Goal: Transaction & Acquisition: Purchase product/service

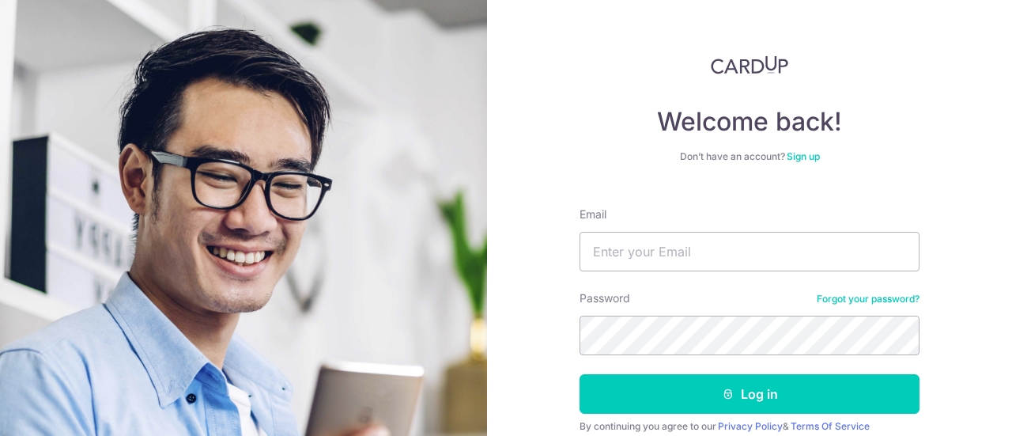
type input "[EMAIL_ADDRESS][DOMAIN_NAME]"
click at [580, 374] on button "Log in" at bounding box center [750, 394] width 340 height 40
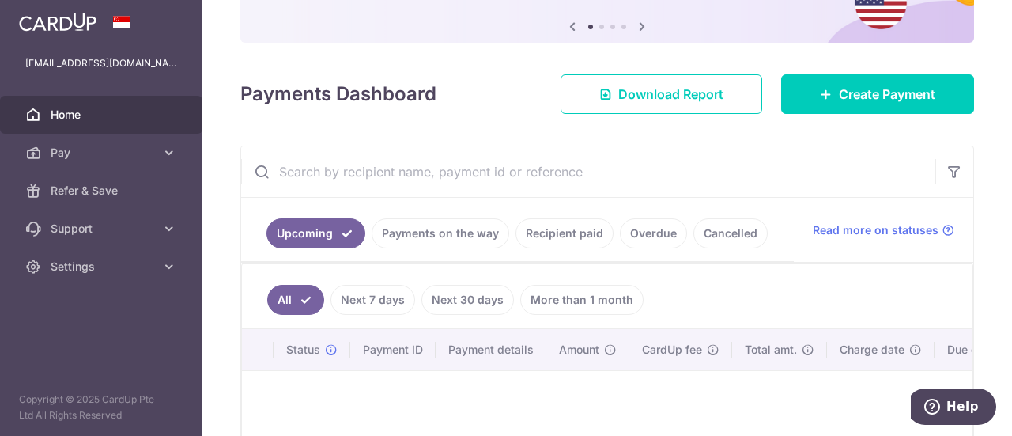
scroll to position [102, 0]
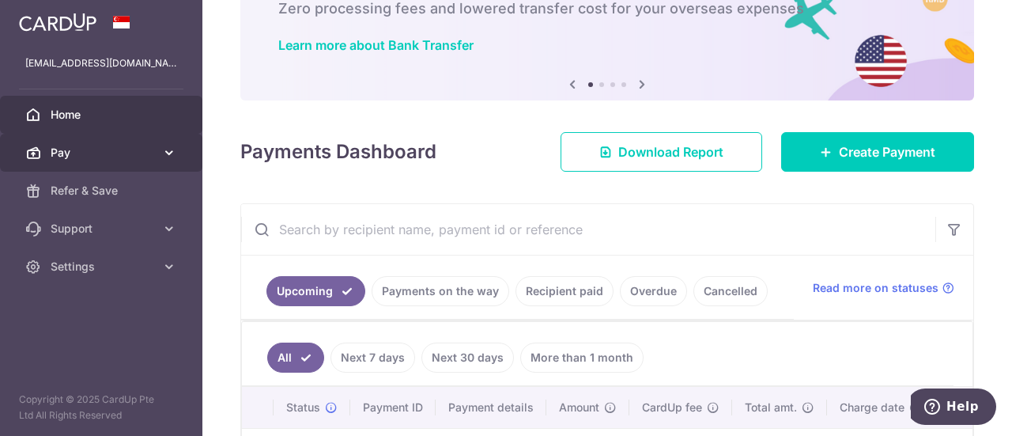
click at [119, 149] on span "Pay" at bounding box center [103, 153] width 104 height 16
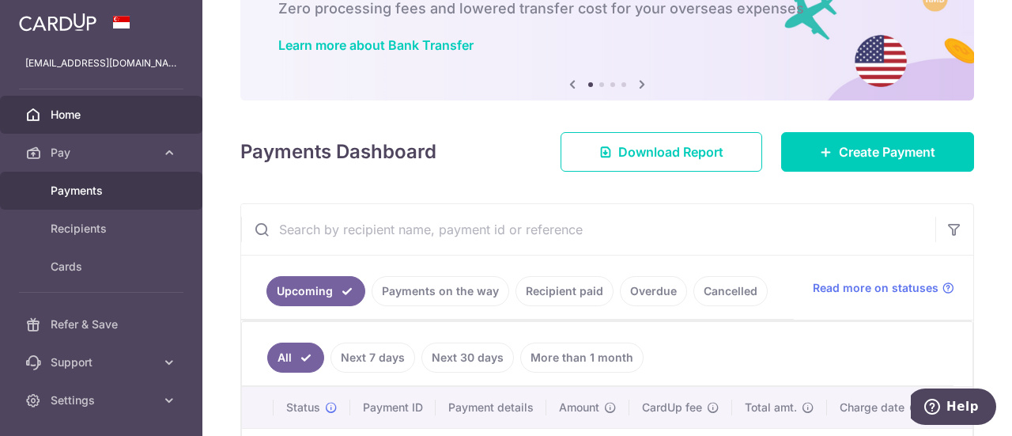
click at [73, 188] on span "Payments" at bounding box center [103, 191] width 104 height 16
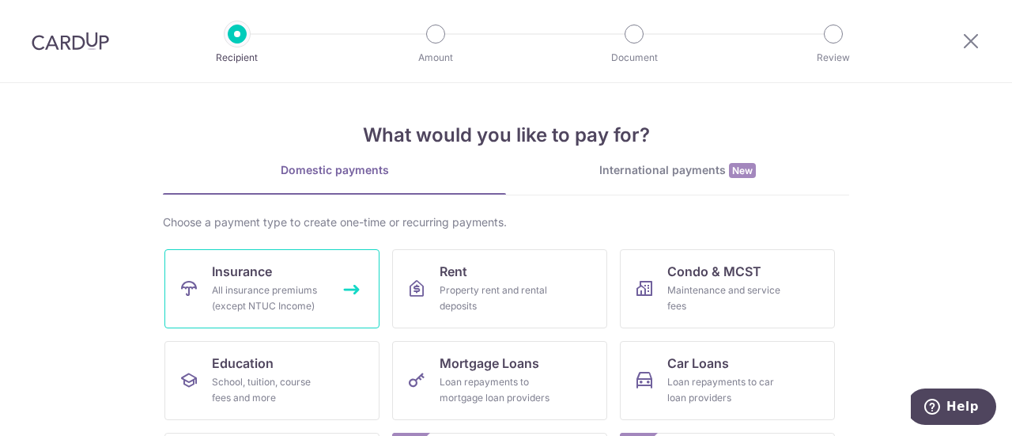
click at [237, 284] on div "All insurance premiums (except NTUC Income)" at bounding box center [269, 298] width 114 height 32
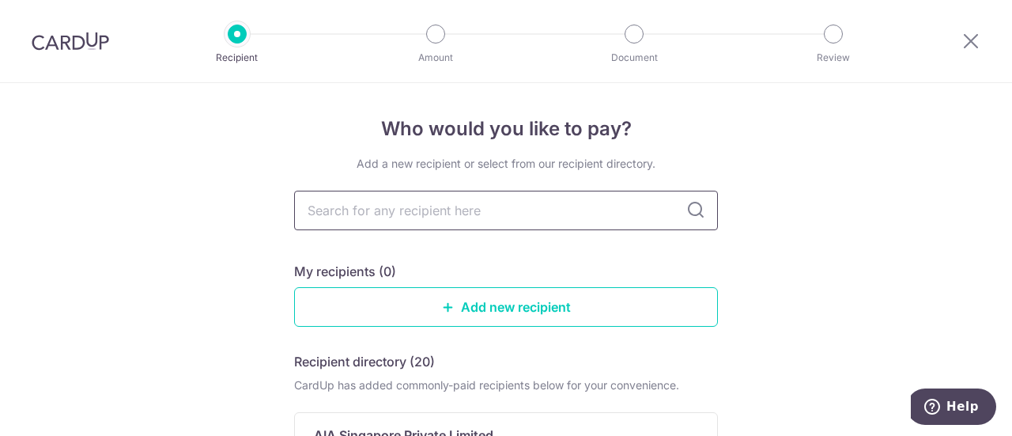
click at [425, 210] on input "text" at bounding box center [506, 211] width 424 height 40
type input "aiw"
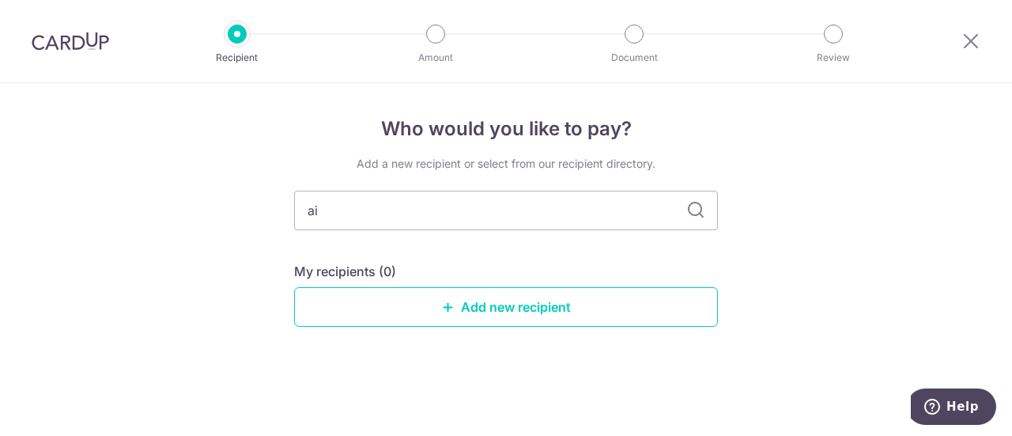
type input "aia"
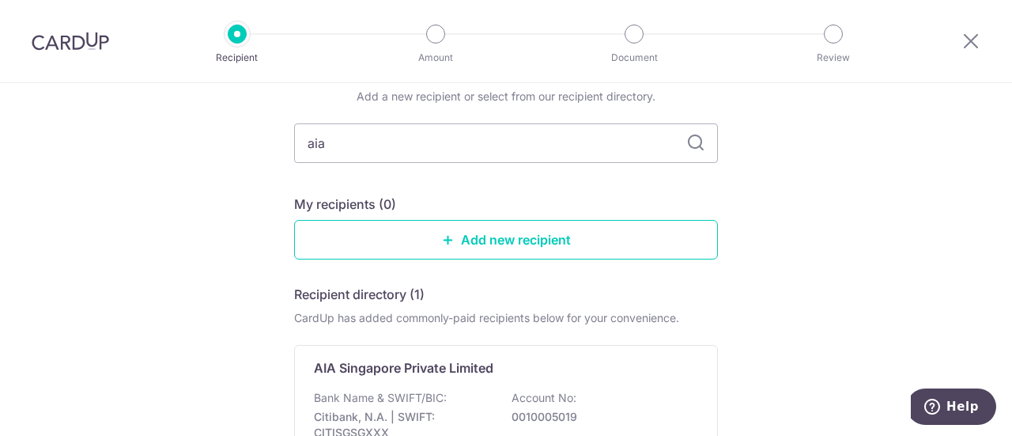
scroll to position [237, 0]
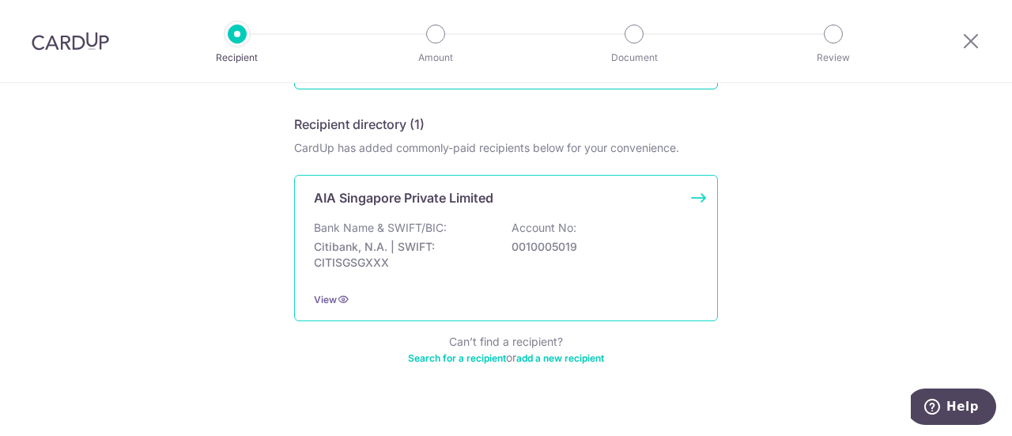
click at [446, 251] on p "Citibank, N.A. | SWIFT: CITISGSGXXX" at bounding box center [402, 255] width 177 height 32
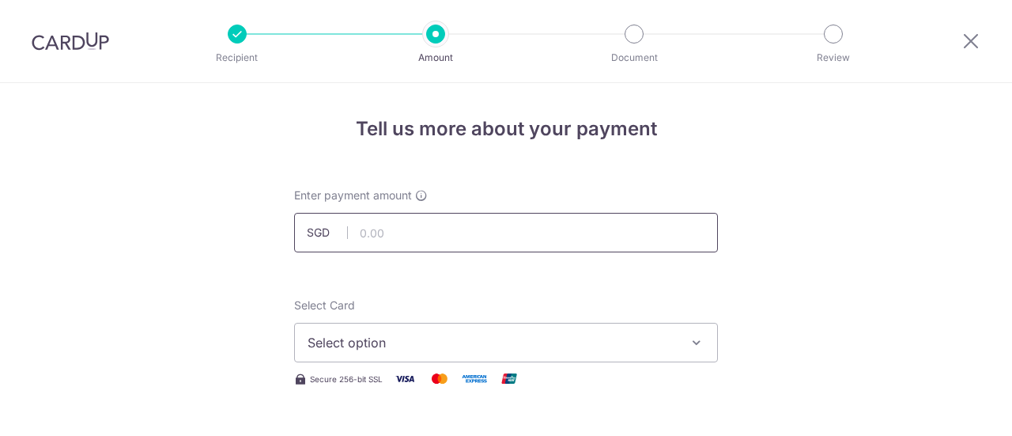
click at [444, 235] on input "text" at bounding box center [506, 233] width 424 height 40
type input "6,000.00"
click at [481, 335] on span "Select option" at bounding box center [492, 342] width 369 height 19
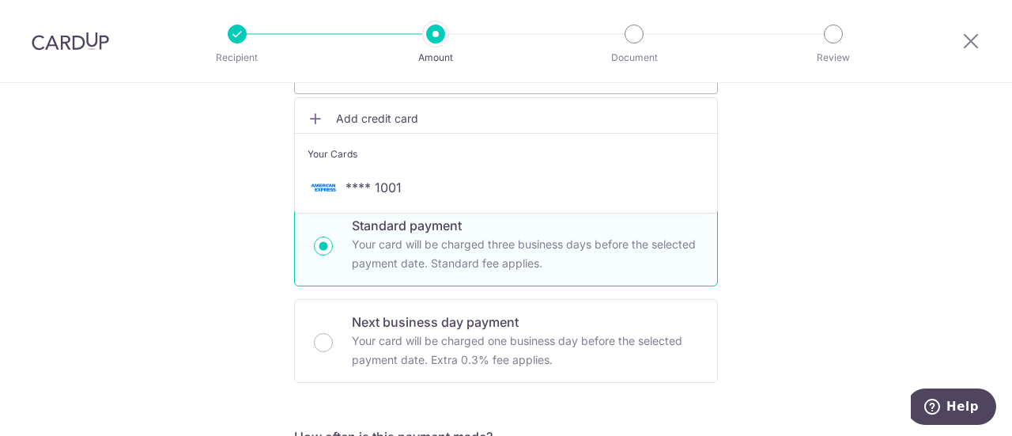
scroll to position [237, 0]
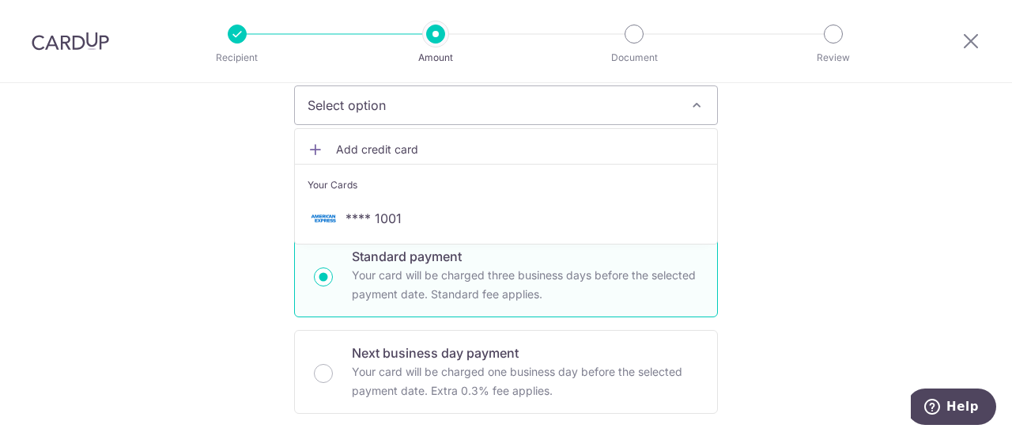
click at [383, 148] on span "Add credit card" at bounding box center [520, 150] width 369 height 16
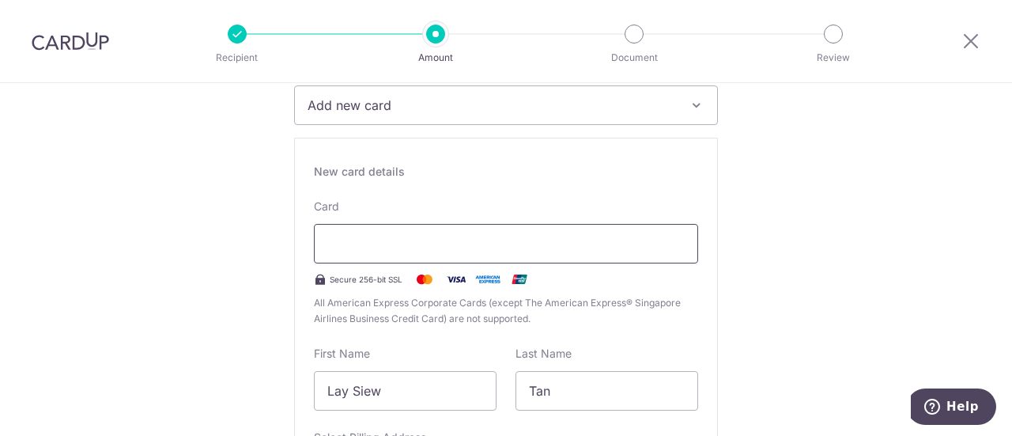
type input "03 / 2027"
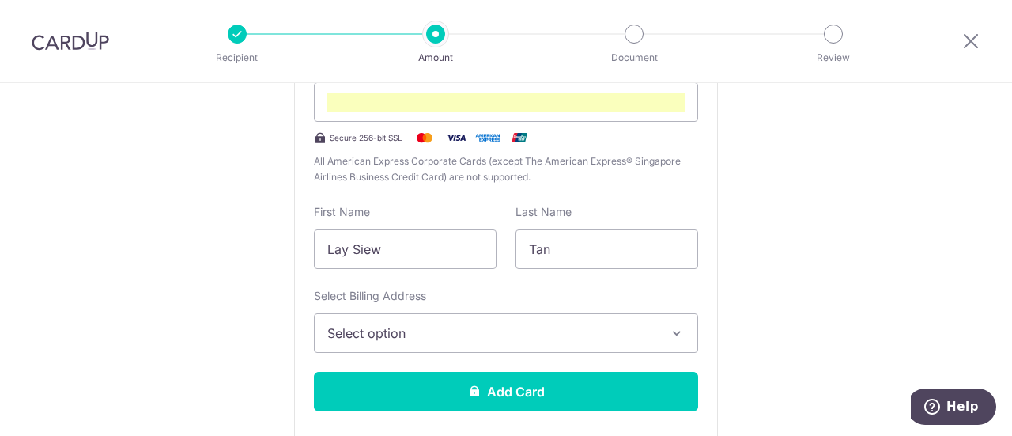
scroll to position [457, 0]
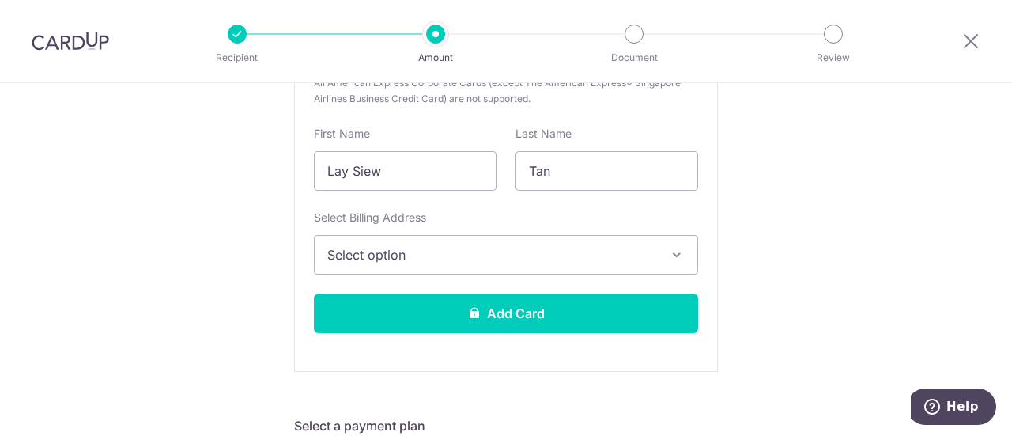
click at [529, 254] on span "Select option" at bounding box center [491, 254] width 329 height 19
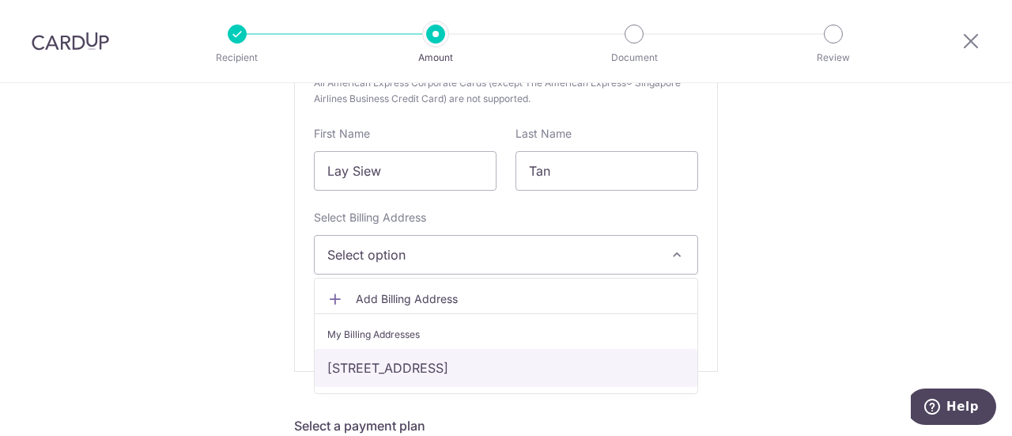
click at [526, 369] on link "546 Jurong West Street 42, #07-125, Singapore, Singapore, Singapore-640546" at bounding box center [506, 368] width 383 height 38
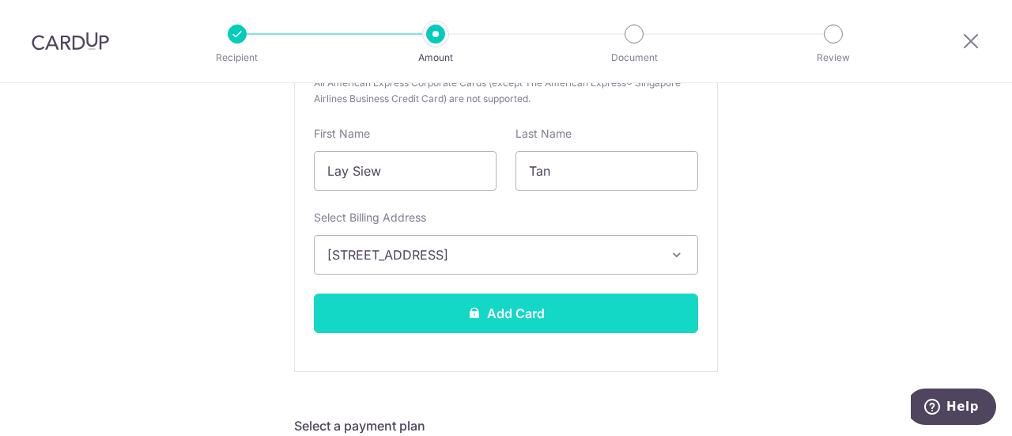
click at [496, 324] on button "Add Card" at bounding box center [506, 313] width 384 height 40
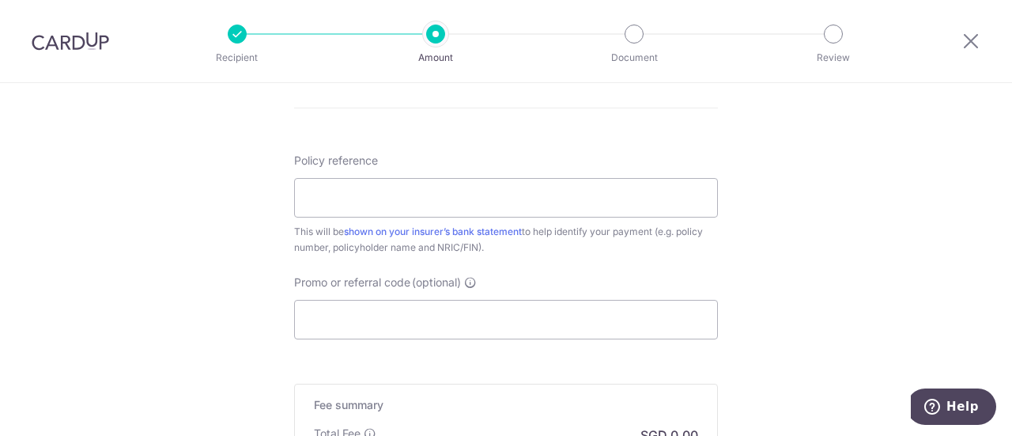
scroll to position [1349, 0]
click at [436, 194] on input "Policy reference" at bounding box center [506, 195] width 424 height 40
type input "U126677731"
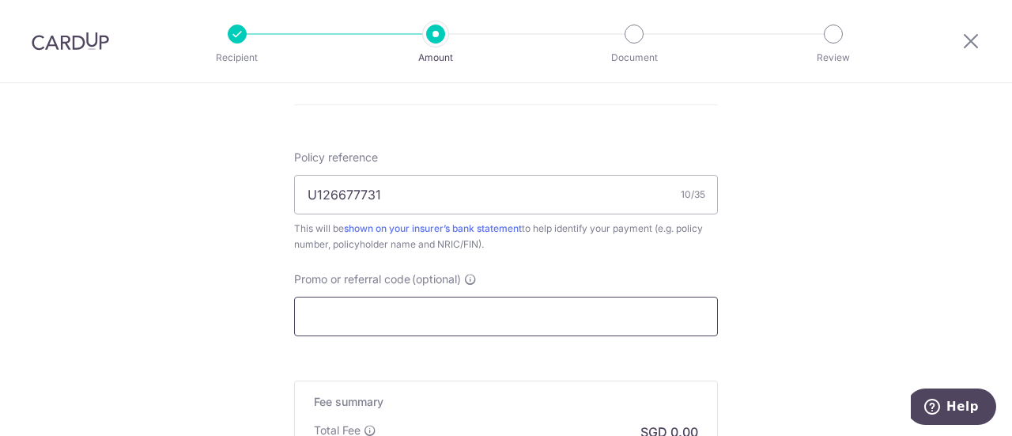
click at [376, 307] on input "Promo or referral code (optional)" at bounding box center [506, 317] width 424 height 40
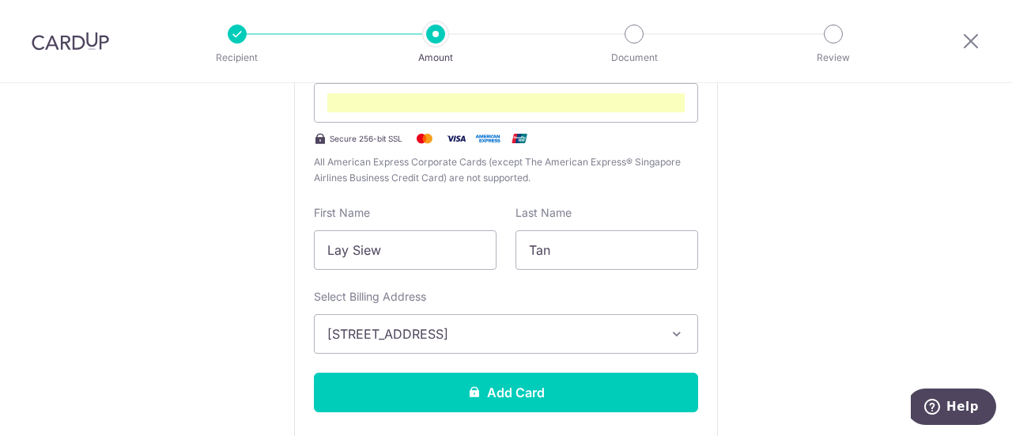
scroll to position [378, 0]
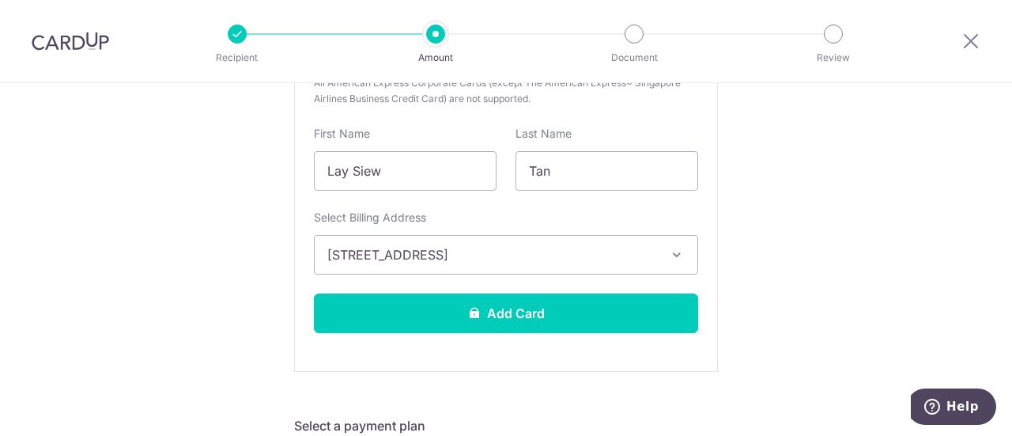
scroll to position [536, 0]
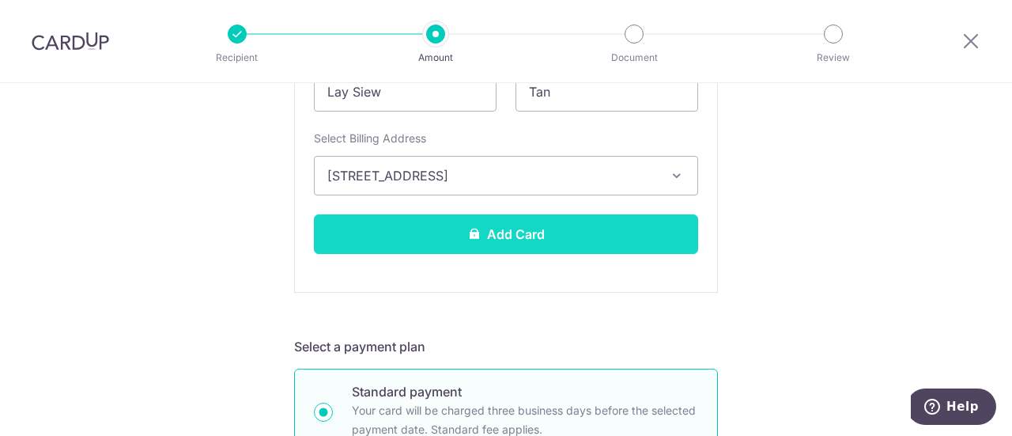
click at [510, 217] on button "Add Card" at bounding box center [506, 234] width 384 height 40
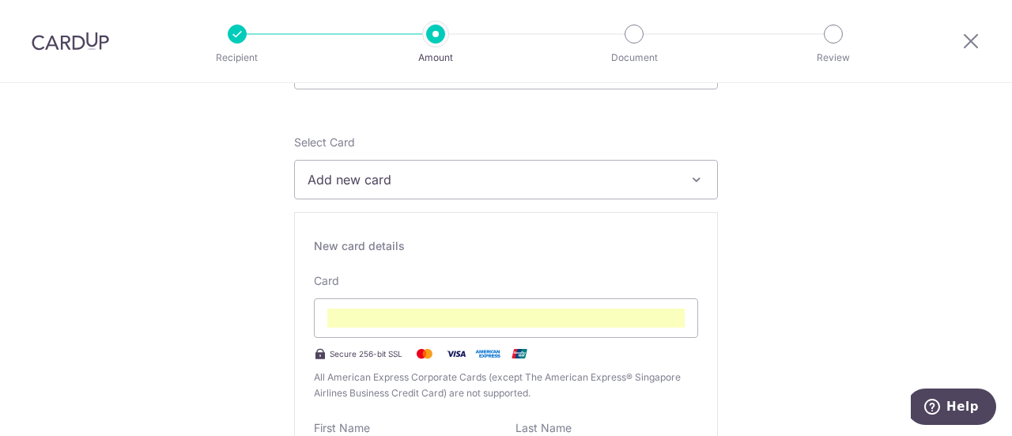
scroll to position [141, 0]
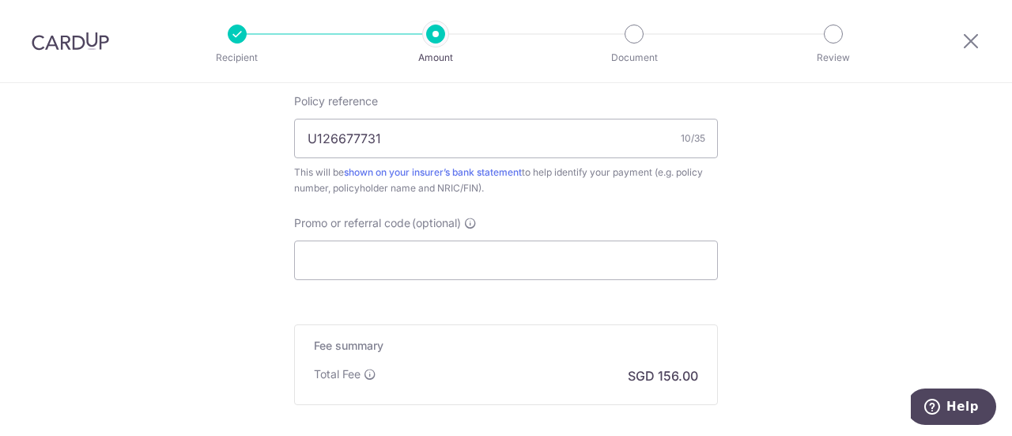
scroll to position [1028, 0]
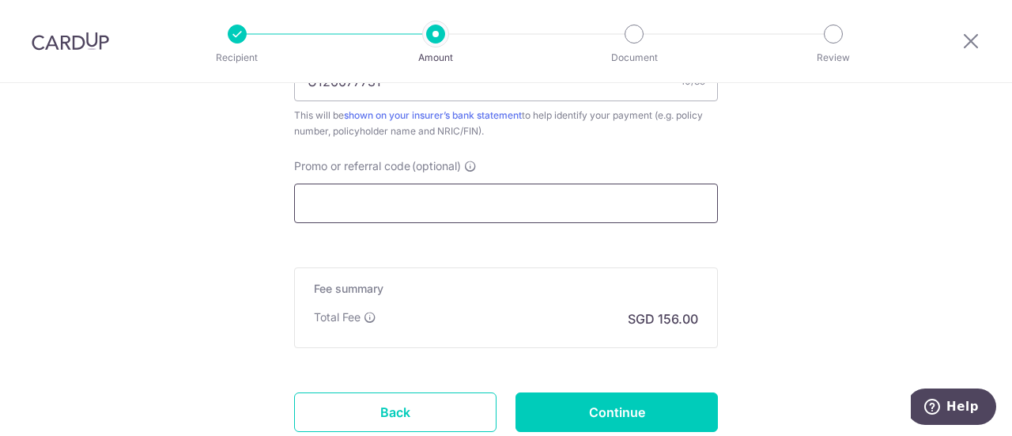
click at [395, 213] on input "Promo or referral code (optional)" at bounding box center [506, 203] width 424 height 40
paste input "OFF225"
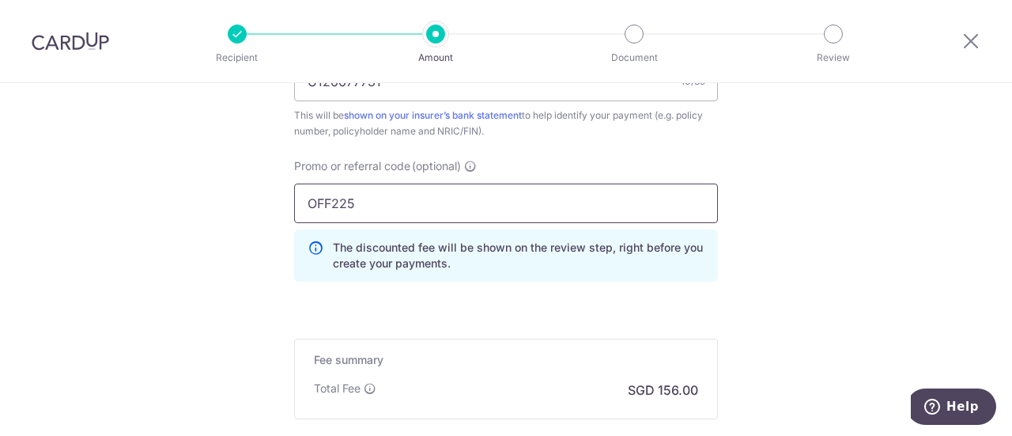
type input "OFF225"
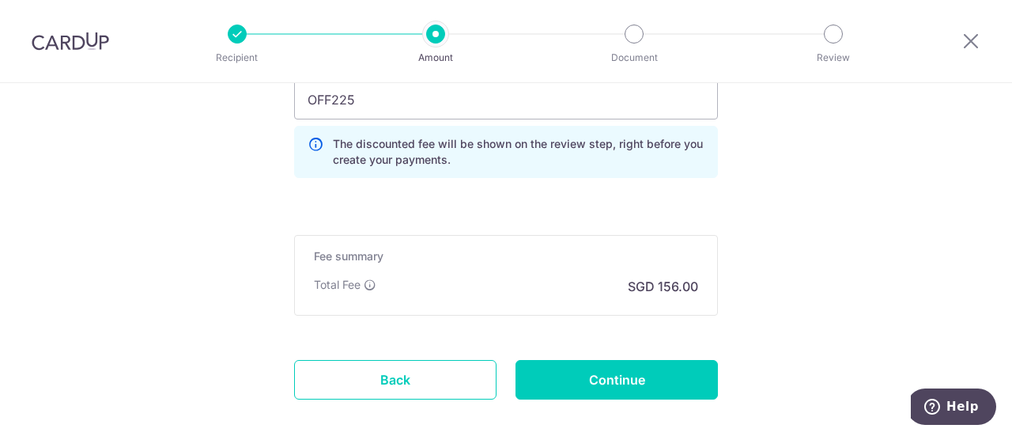
scroll to position [1186, 0]
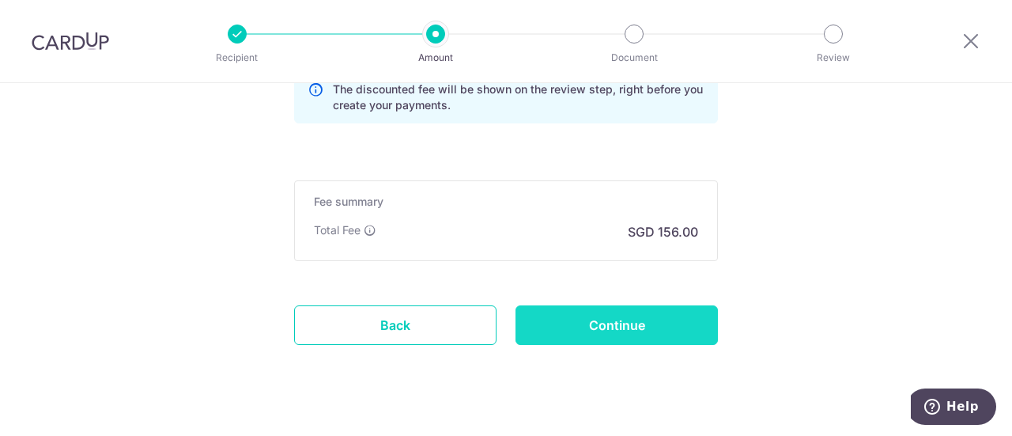
click at [650, 326] on input "Continue" at bounding box center [617, 325] width 202 height 40
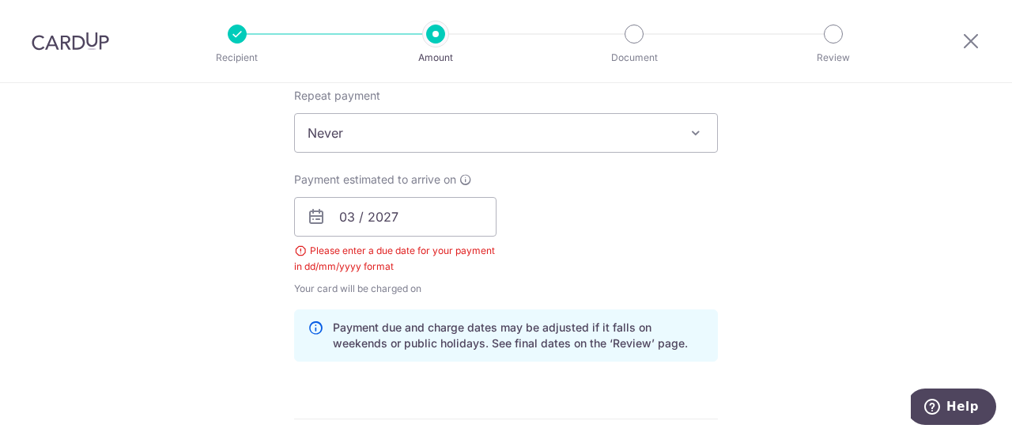
scroll to position [481, 0]
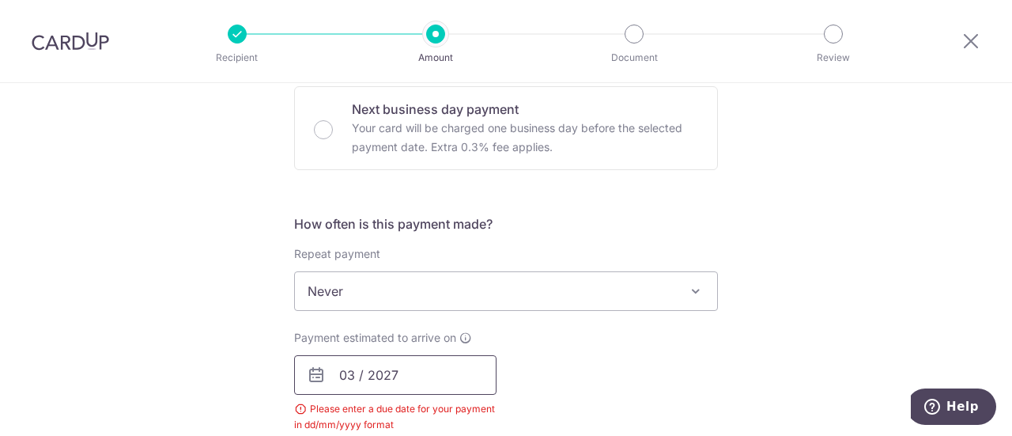
click at [389, 368] on input "03 / 2027" at bounding box center [395, 375] width 202 height 40
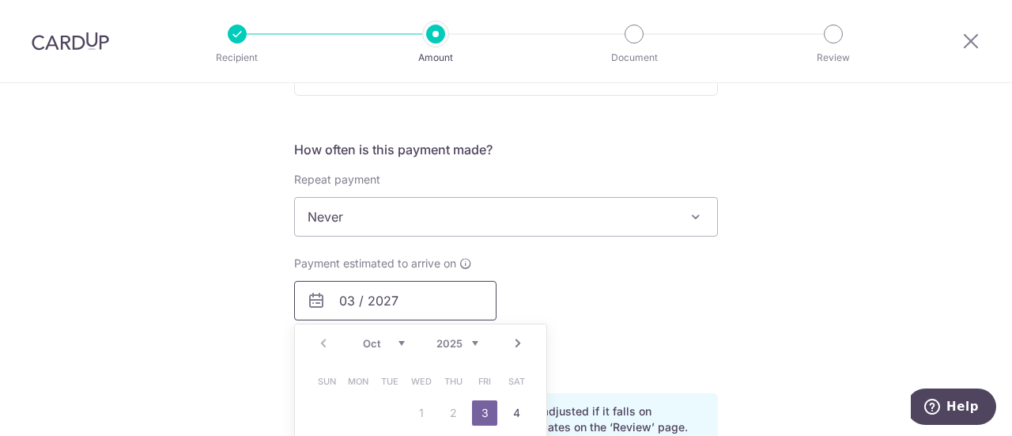
scroll to position [639, 0]
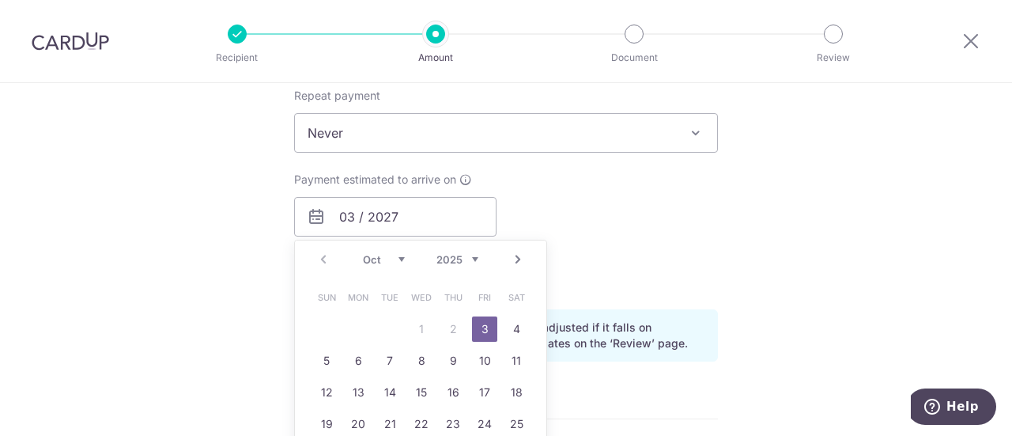
drag, startPoint x: 487, startPoint y: 329, endPoint x: 578, endPoint y: 311, distance: 92.7
click at [487, 329] on link "3" at bounding box center [484, 328] width 25 height 25
type input "[DATE]"
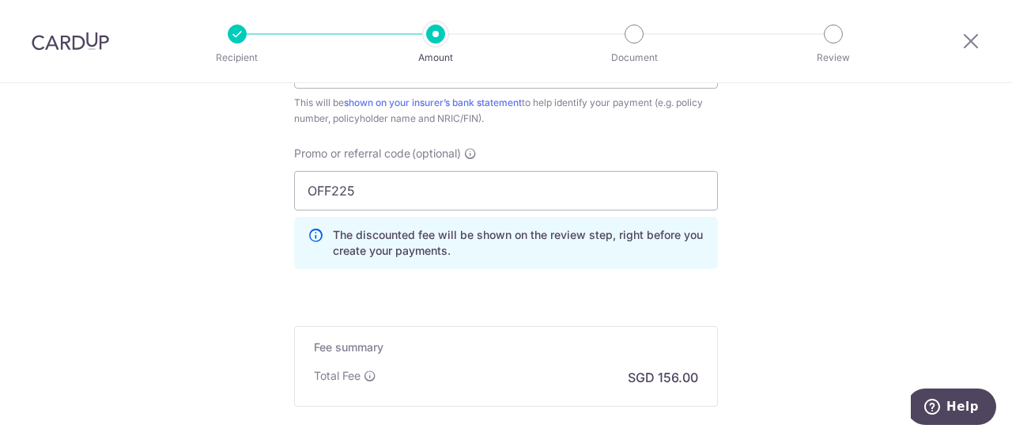
scroll to position [1193, 0]
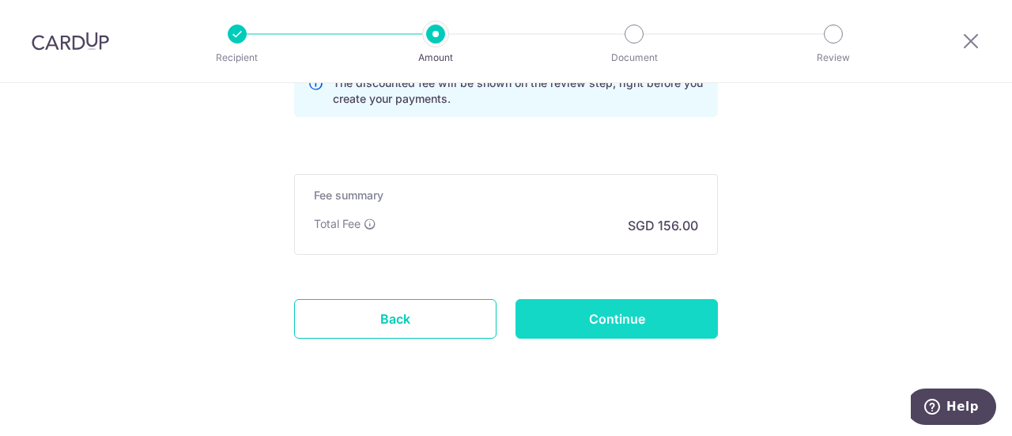
click at [650, 316] on input "Continue" at bounding box center [617, 319] width 202 height 40
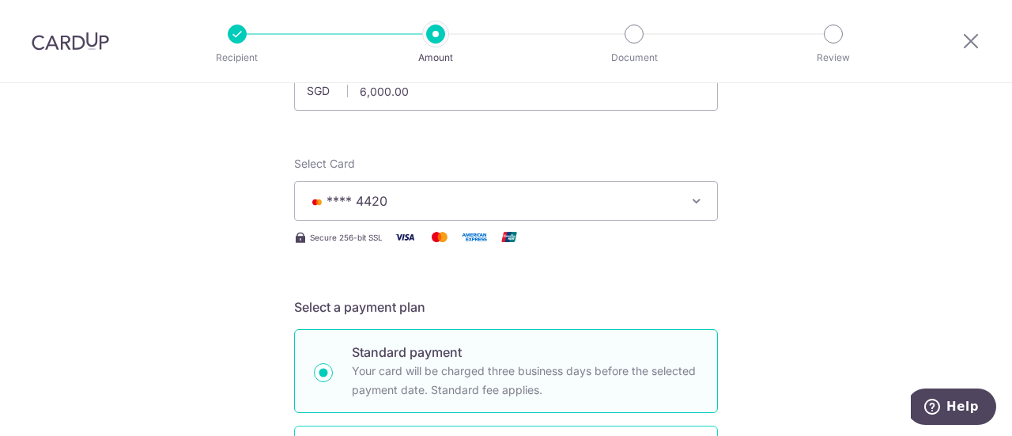
scroll to position [79, 0]
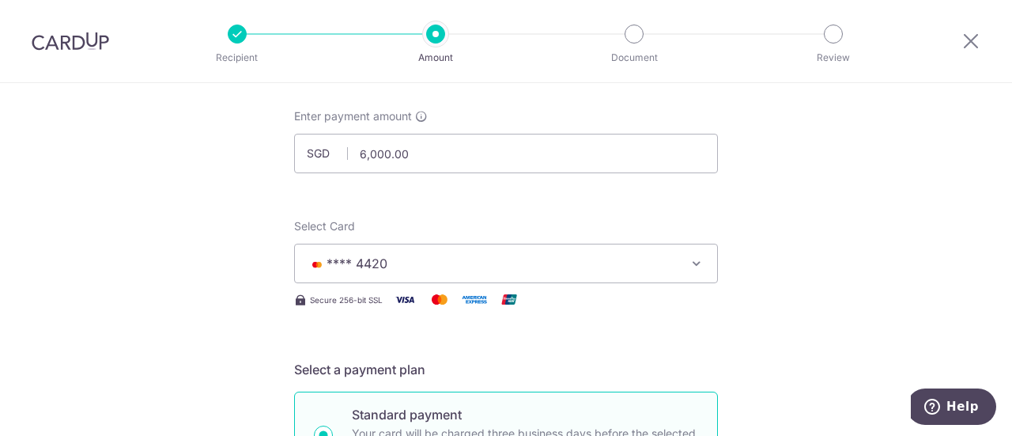
click at [437, 252] on button "**** 4420" at bounding box center [506, 264] width 424 height 40
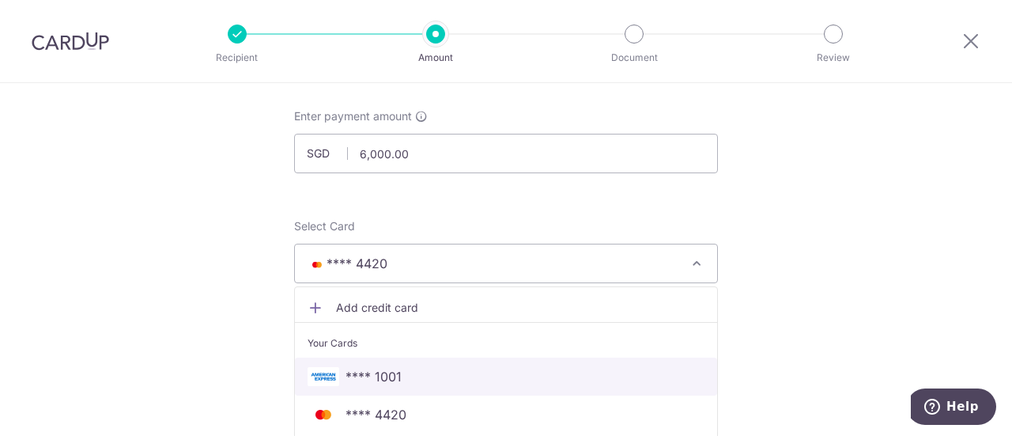
click at [381, 379] on span "**** 1001" at bounding box center [374, 376] width 56 height 19
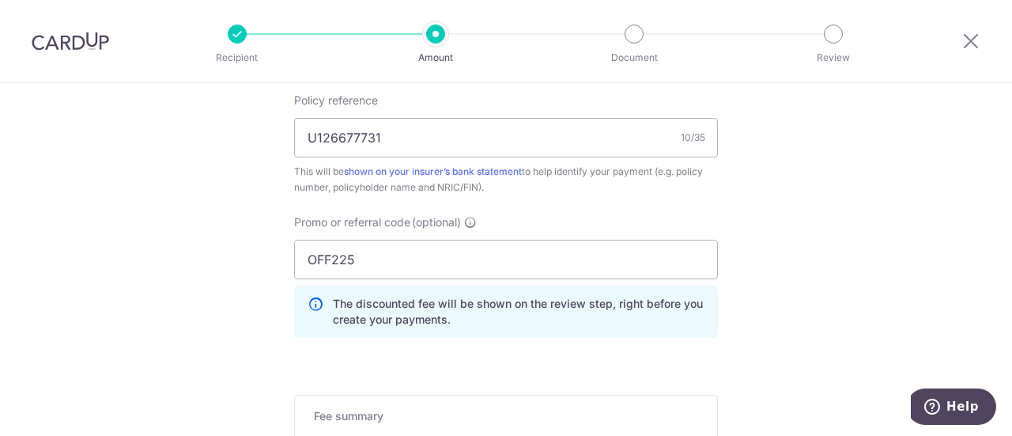
scroll to position [1028, 0]
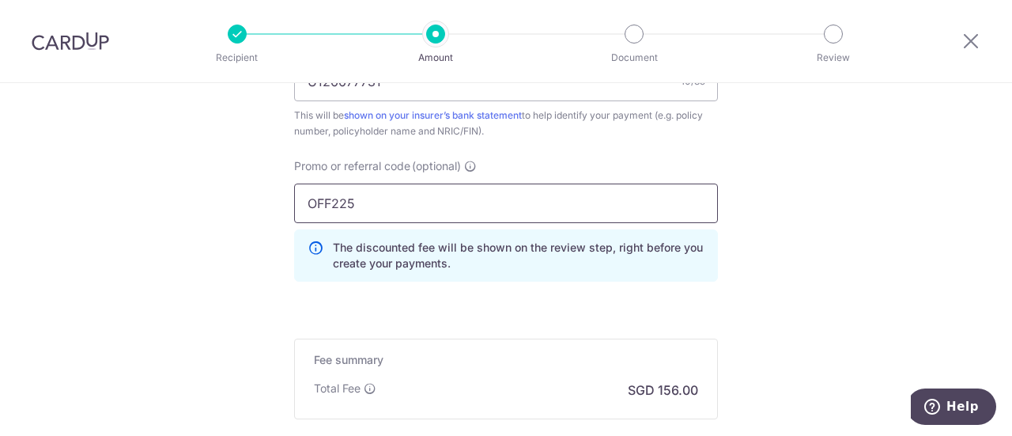
click at [398, 206] on input "OFF225" at bounding box center [506, 203] width 424 height 40
type input "O"
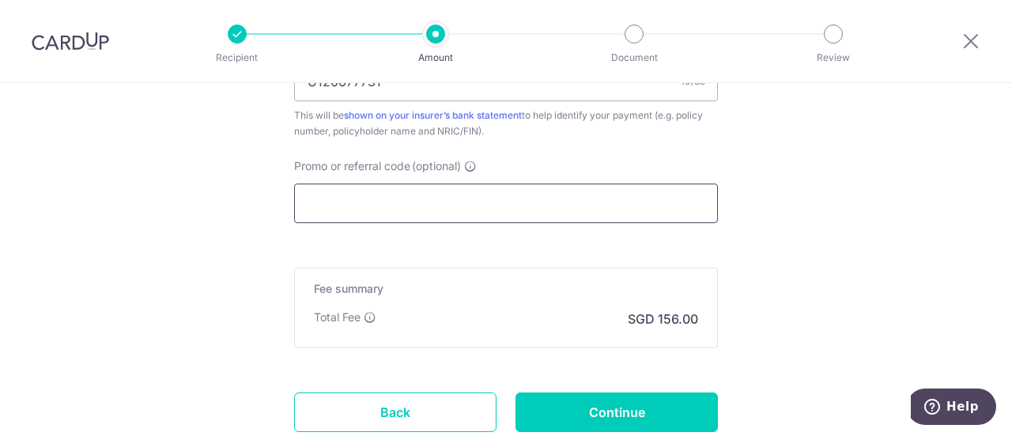
paste input "25AMEX21"
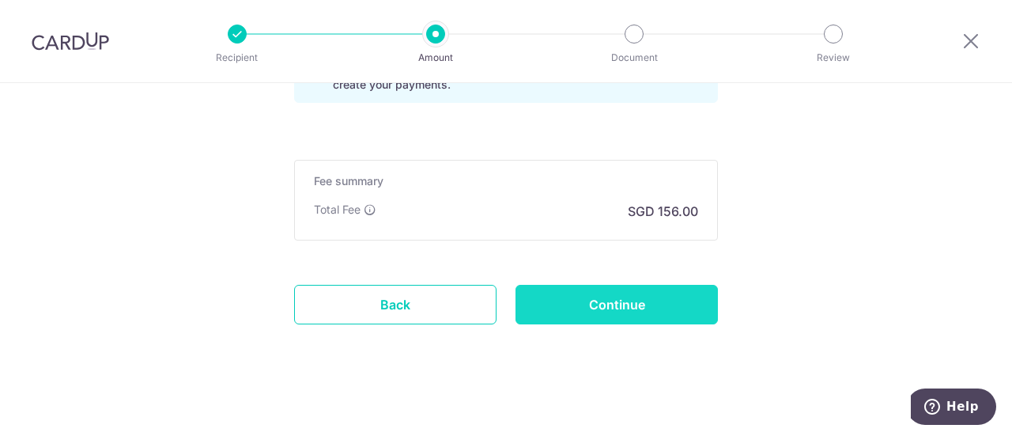
scroll to position [1209, 0]
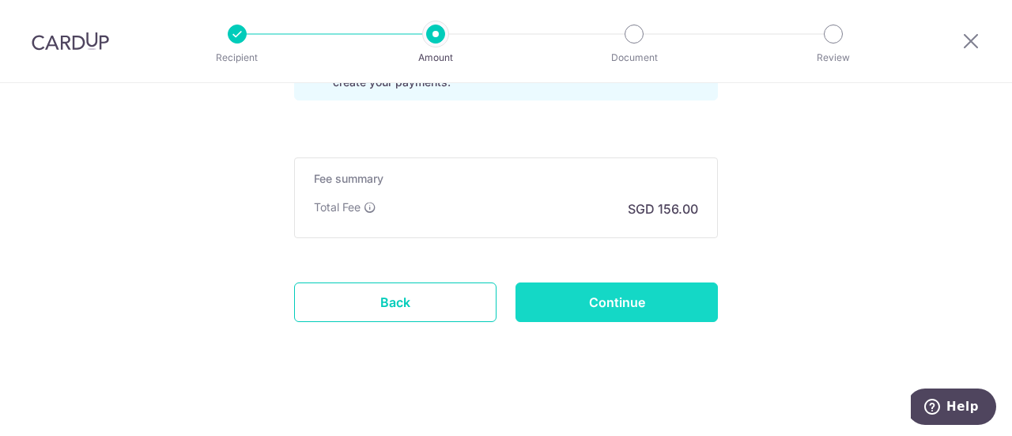
type input "25AMEX21"
click at [588, 308] on input "Continue" at bounding box center [617, 302] width 202 height 40
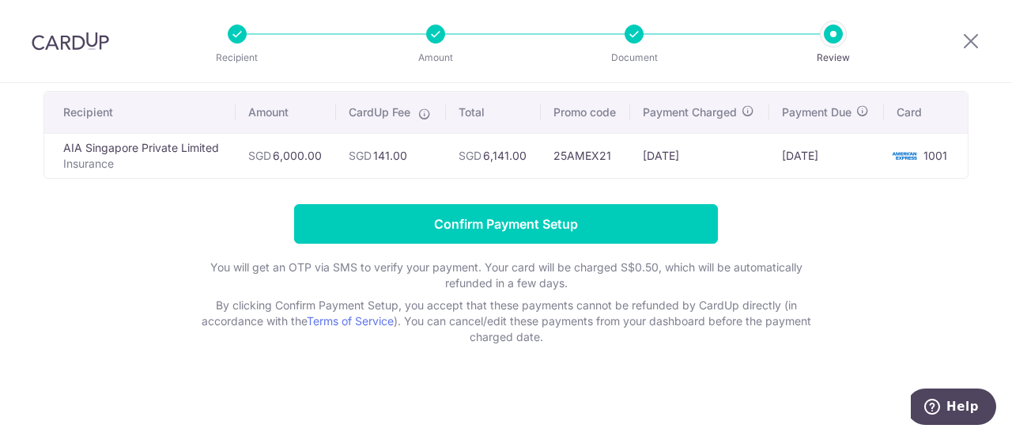
scroll to position [34, 0]
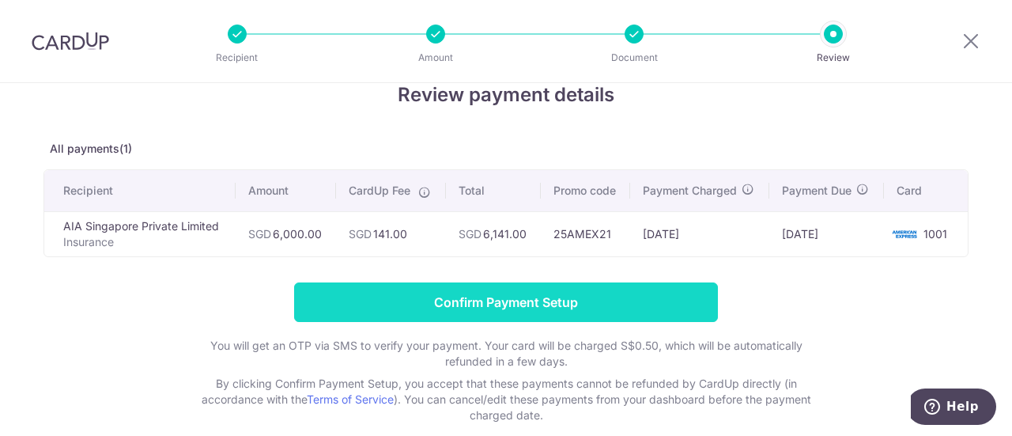
click at [499, 304] on input "Confirm Payment Setup" at bounding box center [506, 302] width 424 height 40
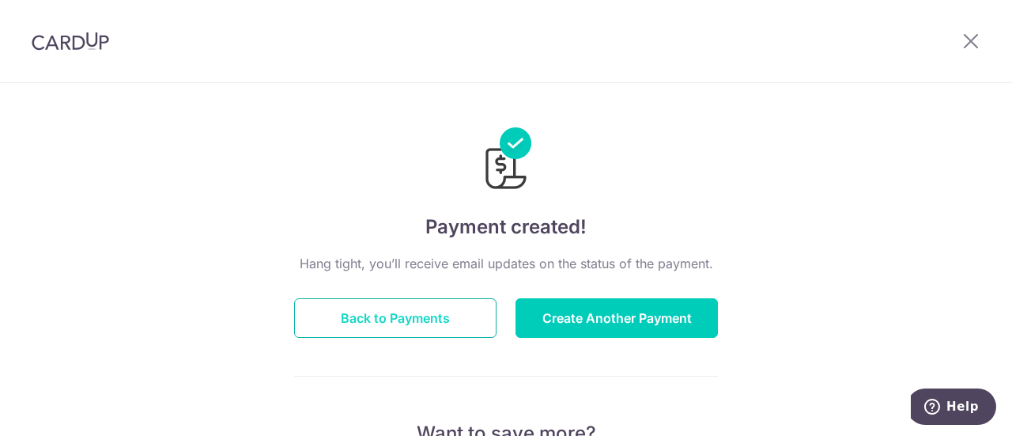
click at [412, 310] on button "Back to Payments" at bounding box center [395, 318] width 202 height 40
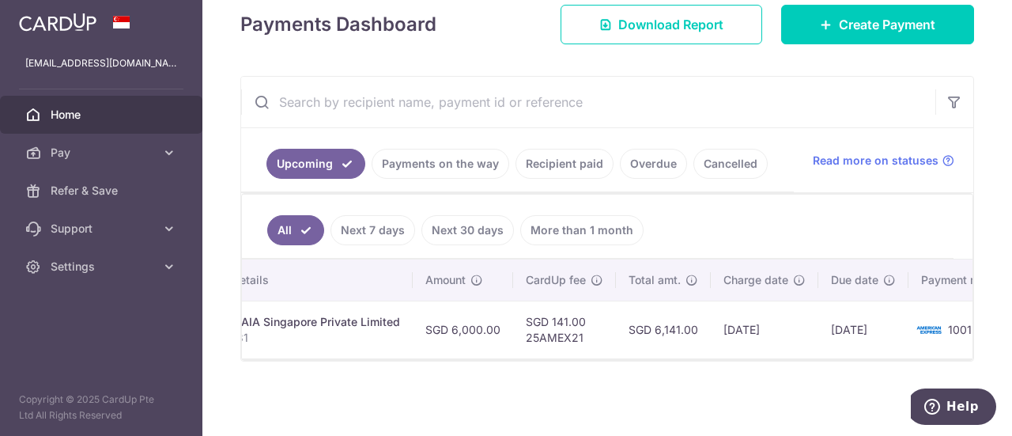
scroll to position [0, 444]
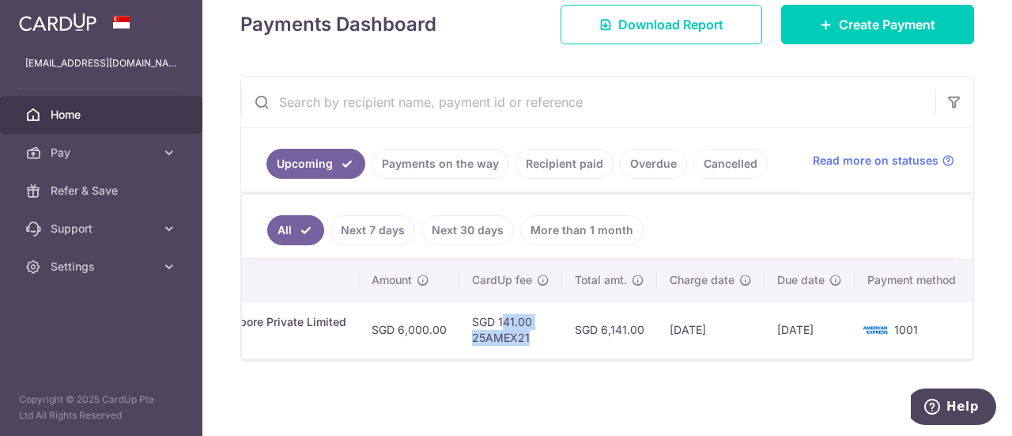
drag, startPoint x: 467, startPoint y: 315, endPoint x: 535, endPoint y: 328, distance: 69.3
click at [535, 328] on td "SGD 141.00 25AMEX21" at bounding box center [510, 330] width 103 height 58
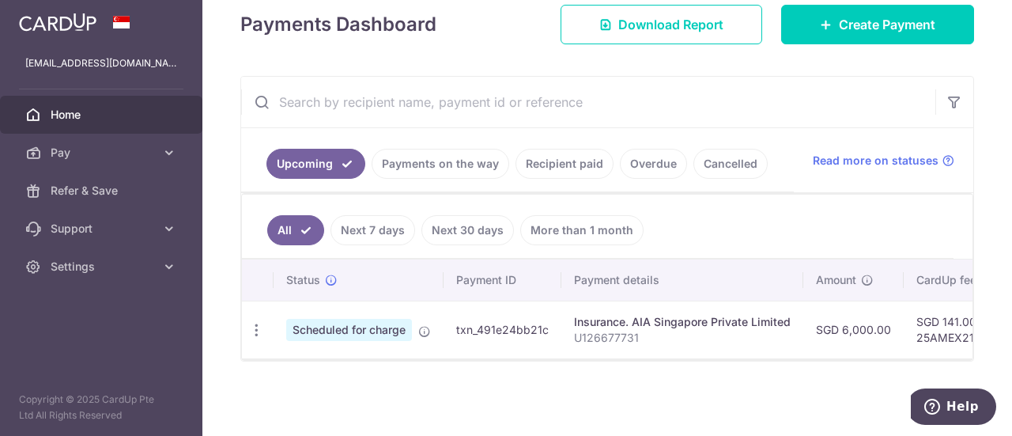
click at [602, 395] on div "× Pause Schedule Pause all future payments in this series Pause just this one p…" at bounding box center [607, 218] width 810 height 436
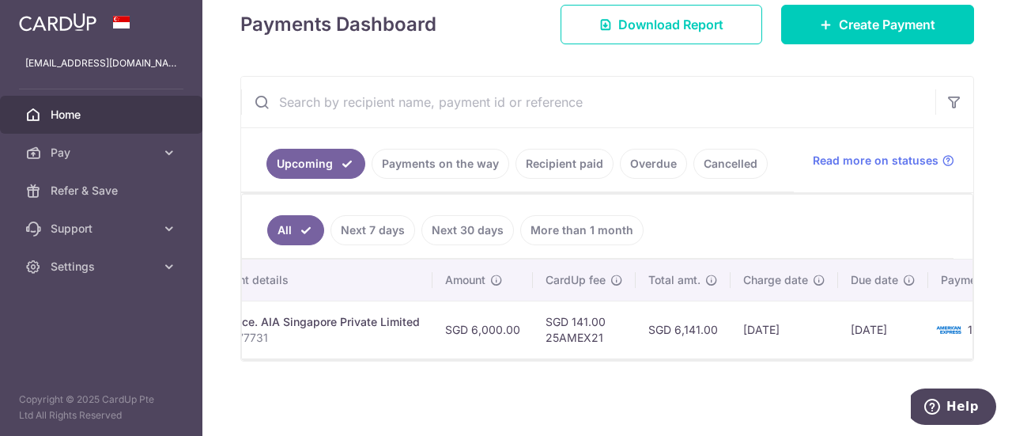
scroll to position [0, 396]
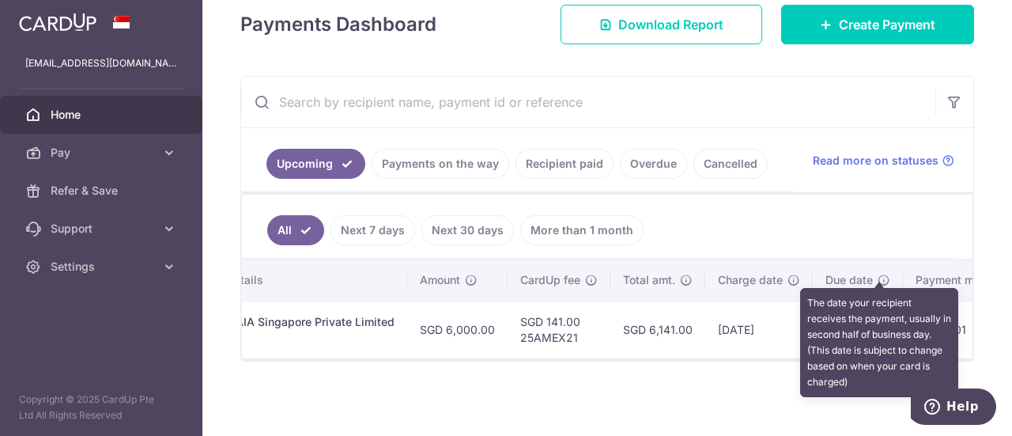
click at [879, 276] on icon at bounding box center [884, 280] width 13 height 13
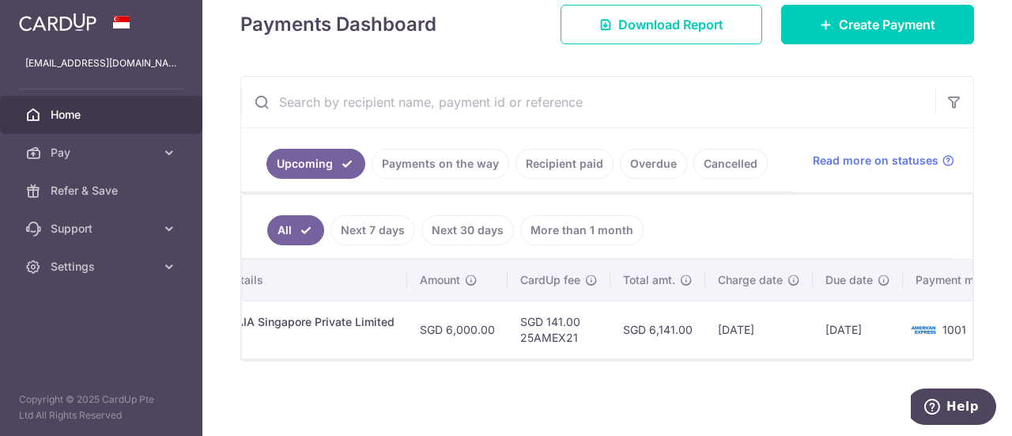
click at [688, 382] on div "× Pause Schedule Pause all future payments in this series Pause just this one p…" at bounding box center [607, 218] width 810 height 436
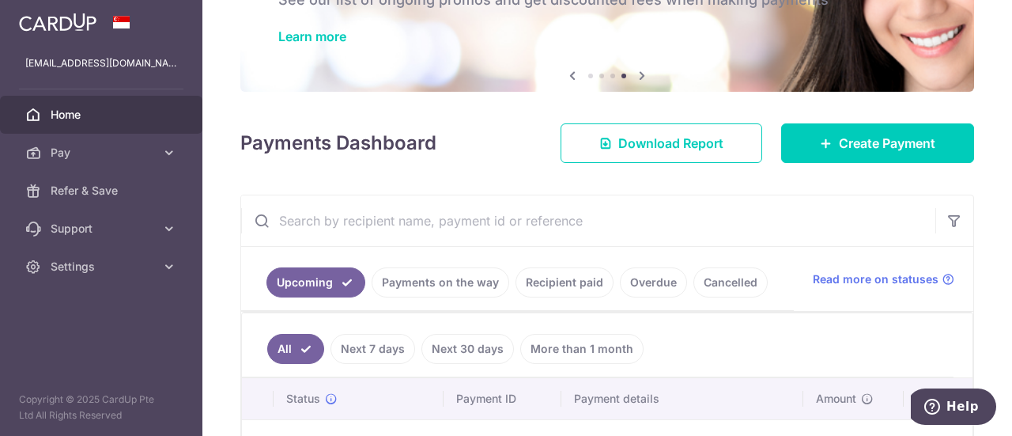
scroll to position [232, 0]
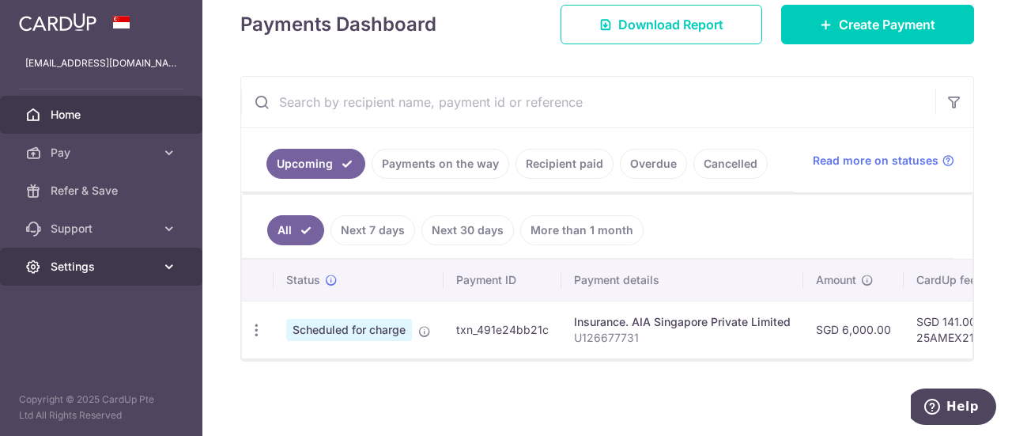
click at [134, 279] on link "Settings" at bounding box center [101, 267] width 202 height 38
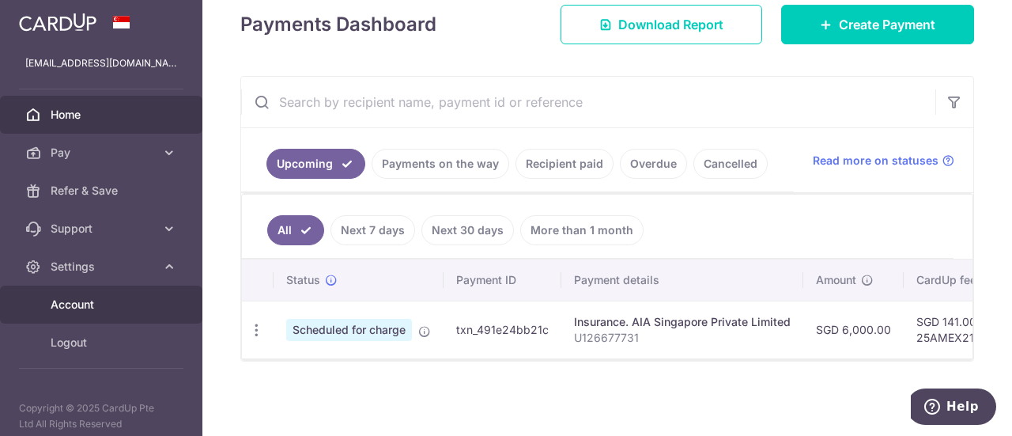
scroll to position [8, 0]
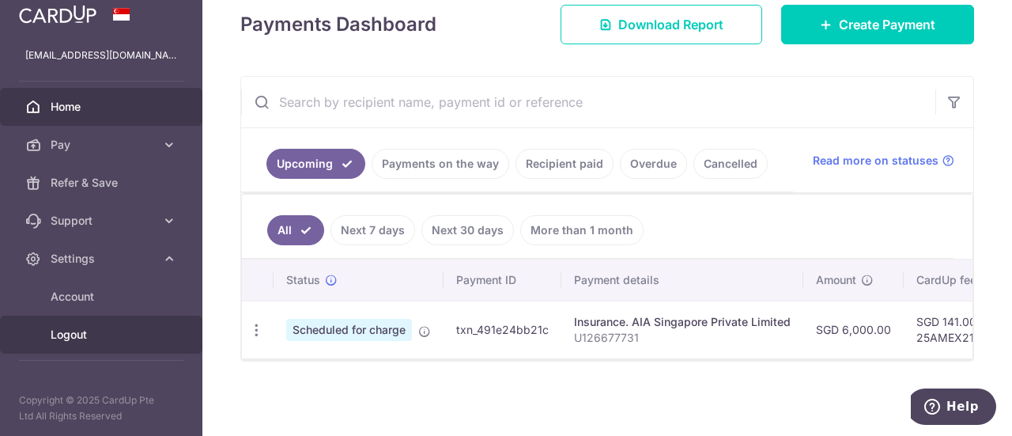
click at [51, 331] on span "Logout" at bounding box center [103, 335] width 104 height 16
